Goal: Navigation & Orientation: Find specific page/section

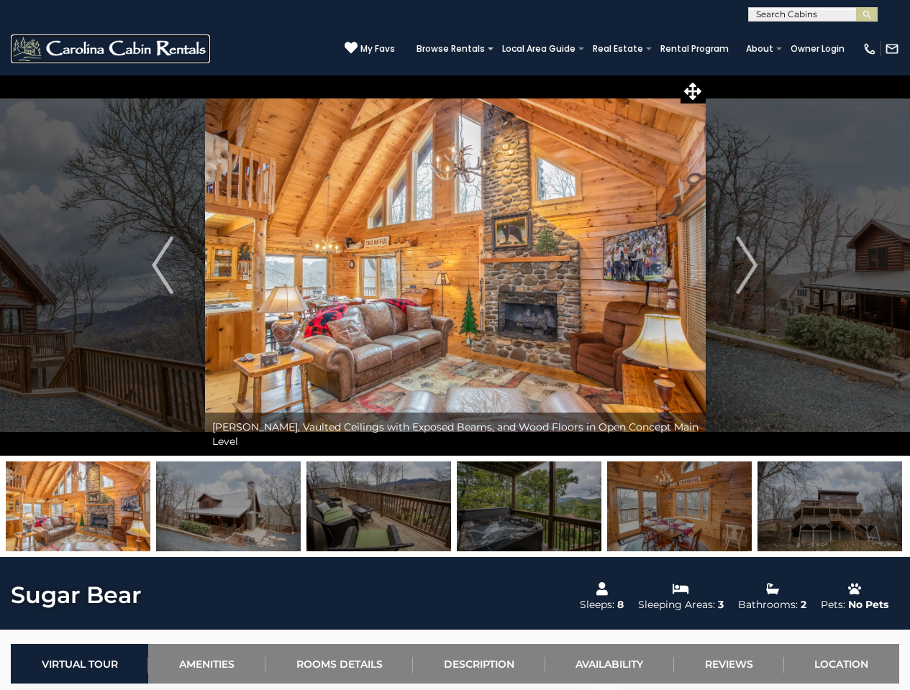
click at [110, 48] on img at bounding box center [110, 49] width 199 height 29
